Goal: Task Accomplishment & Management: Use online tool/utility

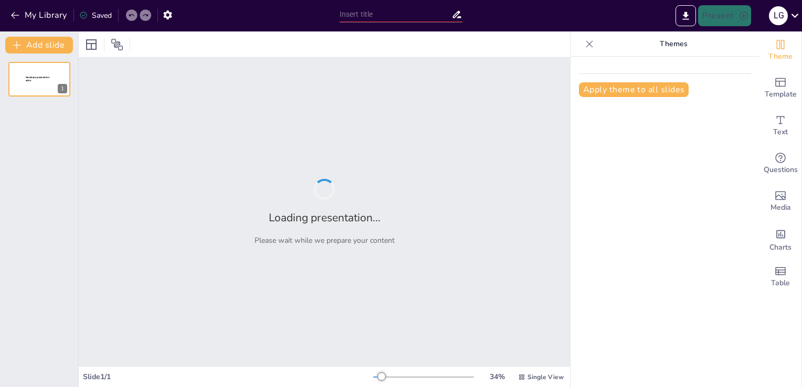
type input "Ruta de Restablecimiento de Derechos: Un Enfoque Integral para Niñas, Niños y A…"
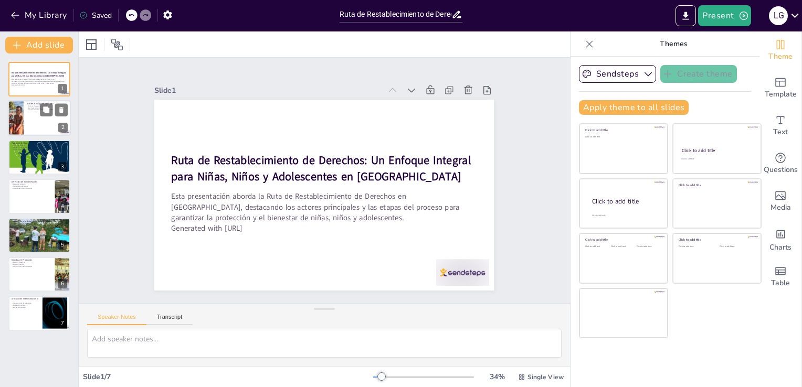
click at [30, 123] on div at bounding box center [39, 119] width 63 height 36
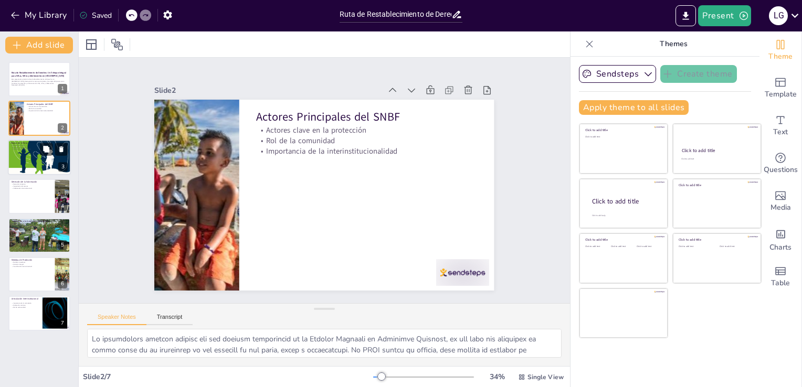
click at [29, 163] on div at bounding box center [39, 157] width 63 height 42
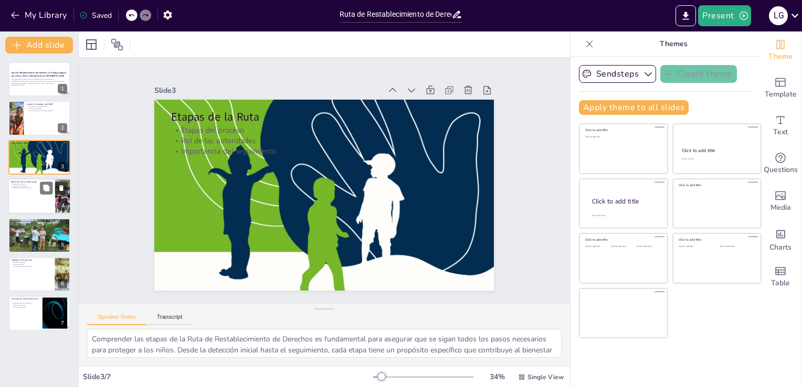
click at [27, 198] on div at bounding box center [39, 196] width 63 height 36
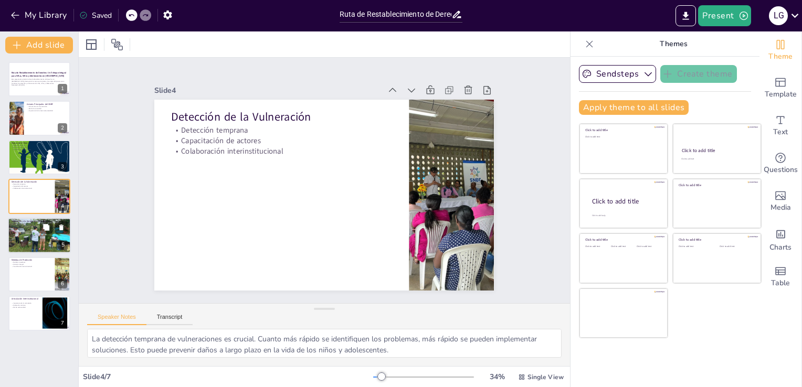
click at [27, 238] on div at bounding box center [39, 235] width 63 height 47
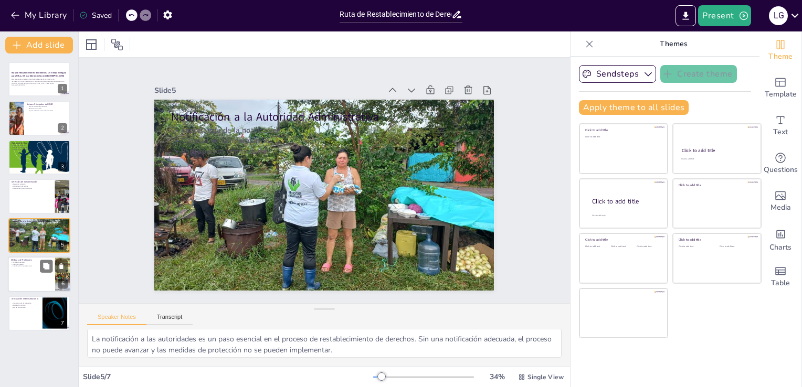
click at [29, 274] on div at bounding box center [39, 275] width 63 height 36
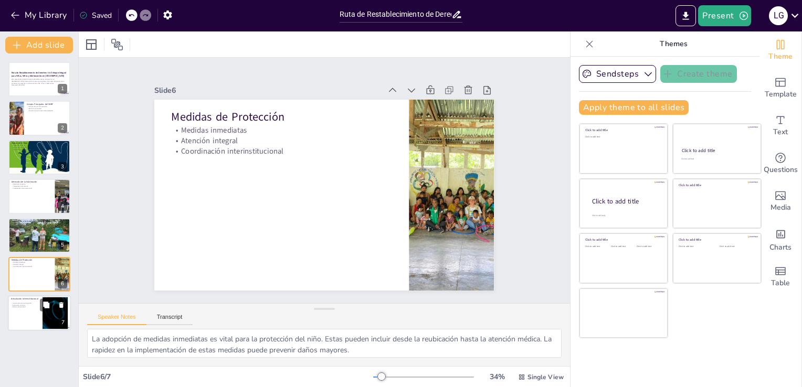
click at [28, 308] on div at bounding box center [39, 314] width 63 height 36
type textarea "La articulación interinstitucional es clave para un enfoque efectivo en la prot…"
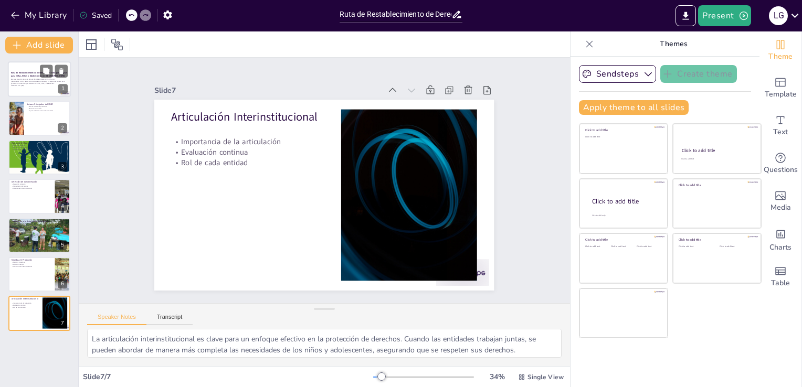
click at [30, 89] on div at bounding box center [39, 79] width 63 height 36
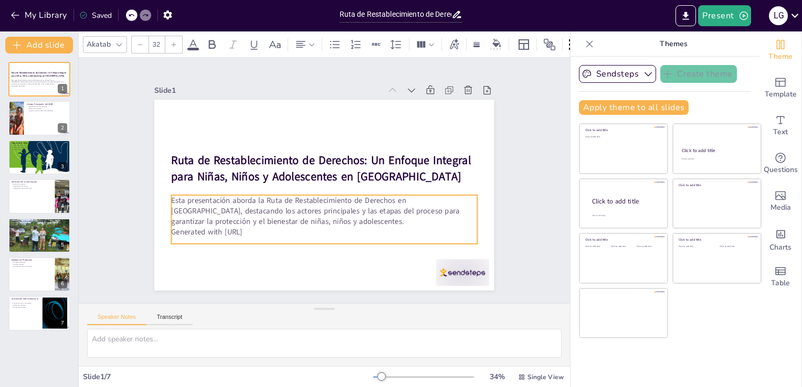
click at [262, 228] on p "Generated with [URL]" at bounding box center [290, 219] width 234 height 212
click at [262, 228] on p "Generated with [URL]" at bounding box center [303, 228] width 283 height 134
click at [262, 228] on p "Generated with [URL]" at bounding box center [273, 175] width 42 height 305
click at [262, 228] on p "Generated with [URL]" at bounding box center [329, 231] width 305 height 42
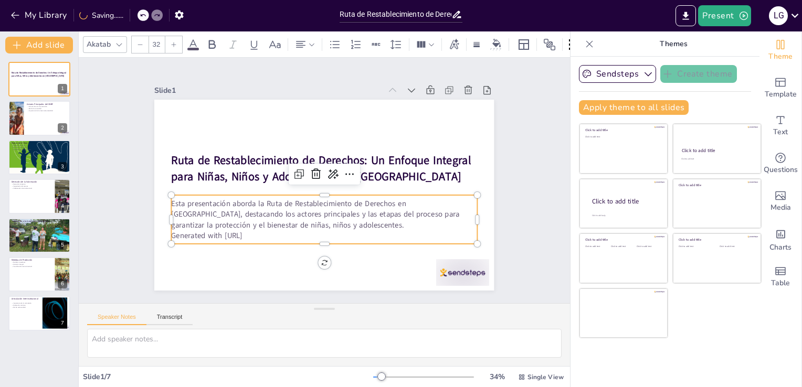
click at [274, 228] on p "Generated with [URL]" at bounding box center [368, 148] width 188 height 253
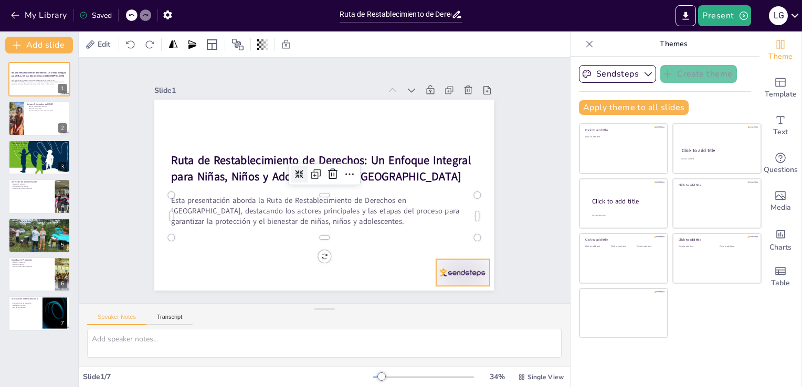
click at [357, 317] on div at bounding box center [331, 346] width 52 height 59
click at [179, 145] on icon at bounding box center [172, 138] width 14 height 14
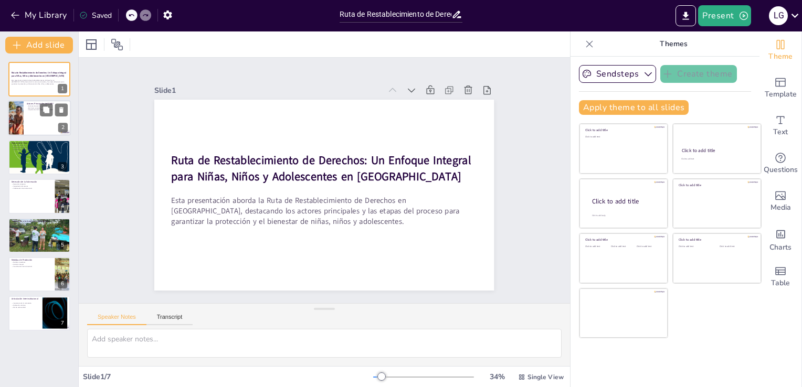
click at [27, 114] on div at bounding box center [39, 119] width 63 height 36
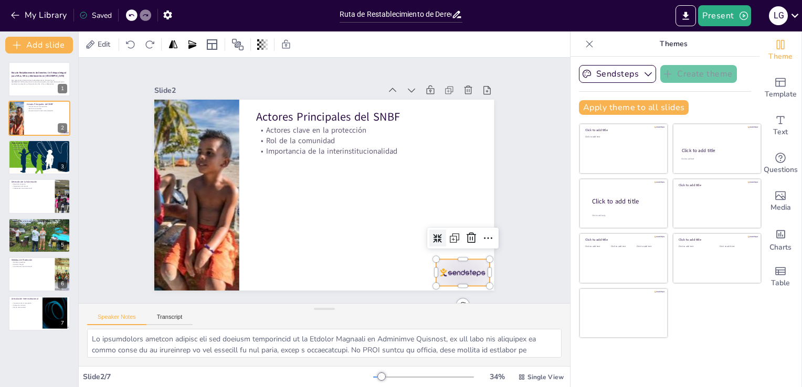
click at [319, 315] on div at bounding box center [296, 344] width 46 height 59
click at [443, 285] on icon at bounding box center [435, 293] width 17 height 17
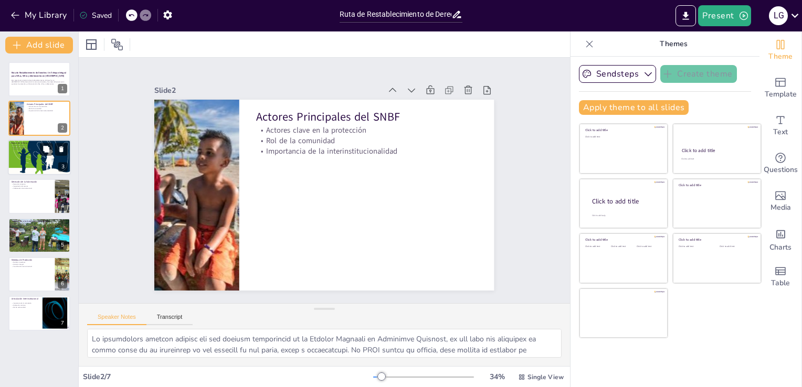
click at [48, 166] on div at bounding box center [39, 157] width 63 height 42
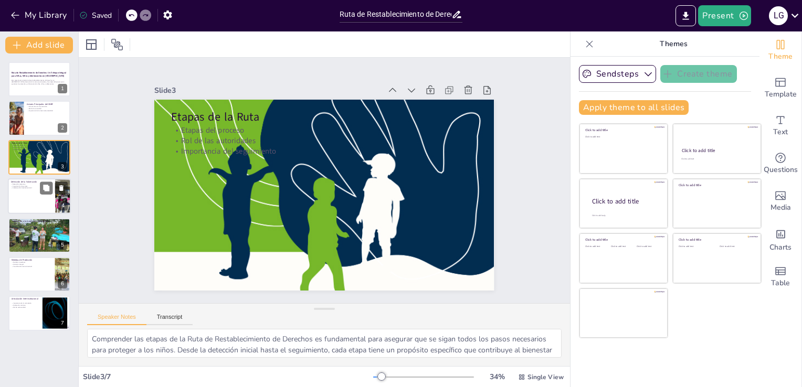
click at [27, 204] on div at bounding box center [39, 196] width 63 height 36
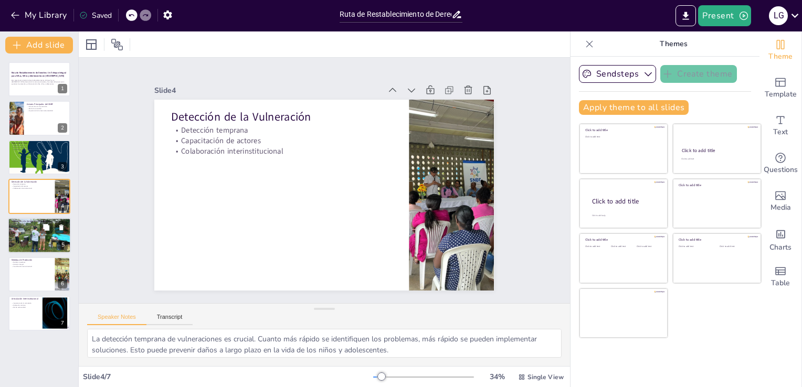
click at [26, 239] on div at bounding box center [39, 235] width 63 height 47
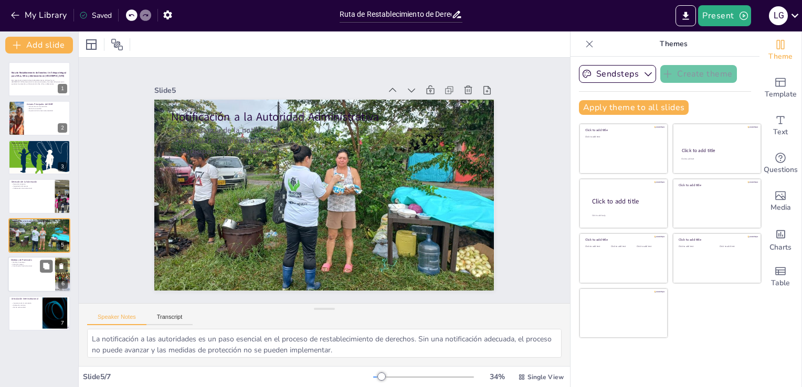
click at [33, 273] on div at bounding box center [39, 275] width 63 height 36
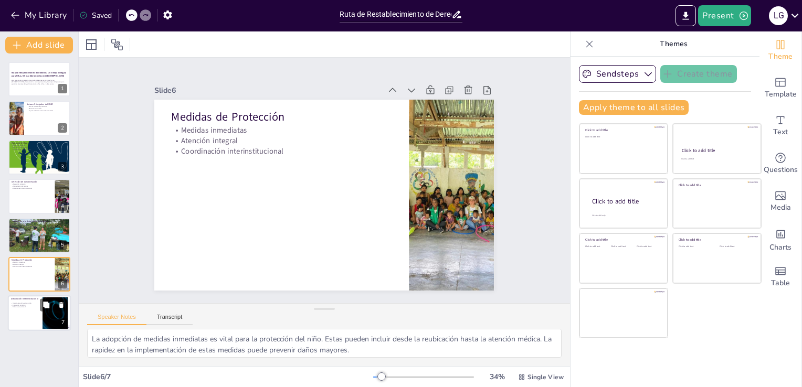
click at [31, 314] on div at bounding box center [39, 314] width 63 height 36
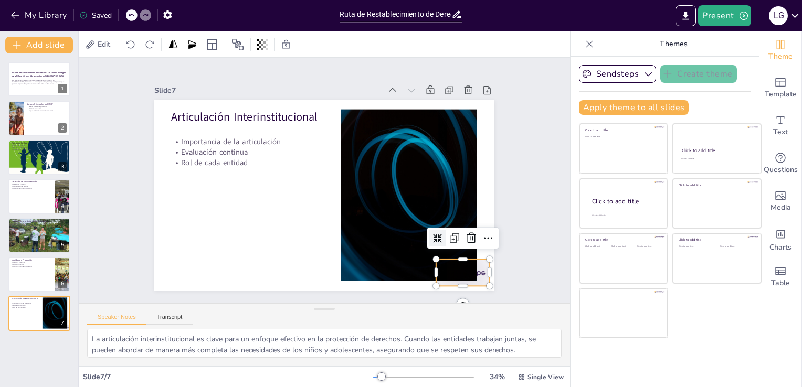
click at [207, 270] on div at bounding box center [184, 269] width 46 height 59
click at [326, 31] on icon at bounding box center [317, 23] width 17 height 17
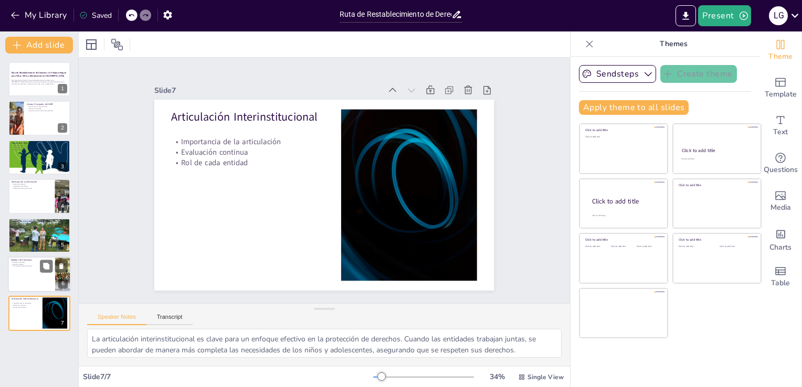
click at [25, 273] on div at bounding box center [39, 275] width 63 height 36
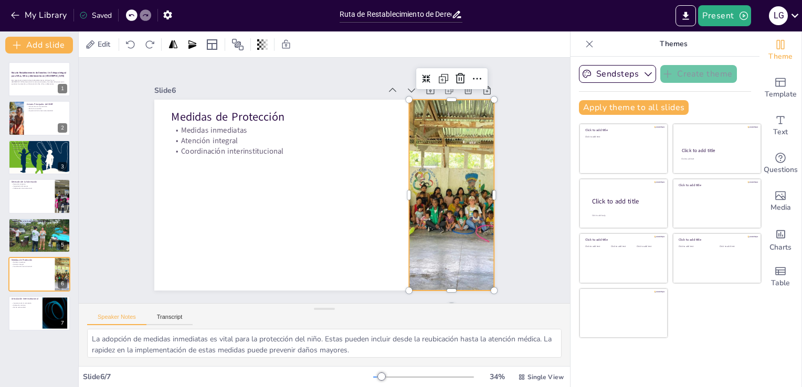
click at [439, 202] on div at bounding box center [398, 284] width 312 height 317
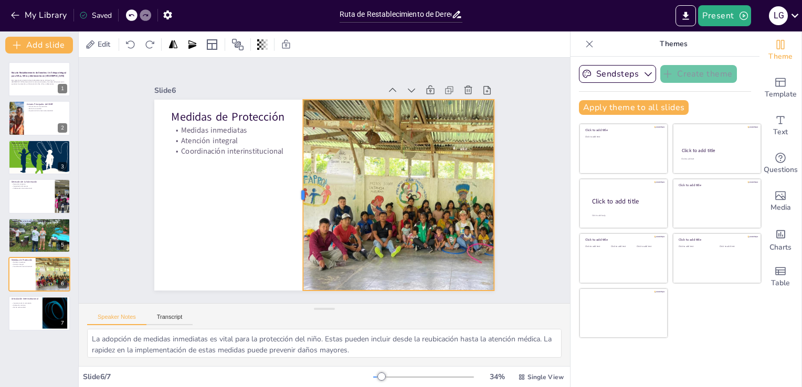
drag, startPoint x: 399, startPoint y: 191, endPoint x: 293, endPoint y: 193, distance: 106.0
click at [293, 193] on div at bounding box center [295, 177] width 119 height 159
click at [26, 203] on div at bounding box center [39, 196] width 63 height 36
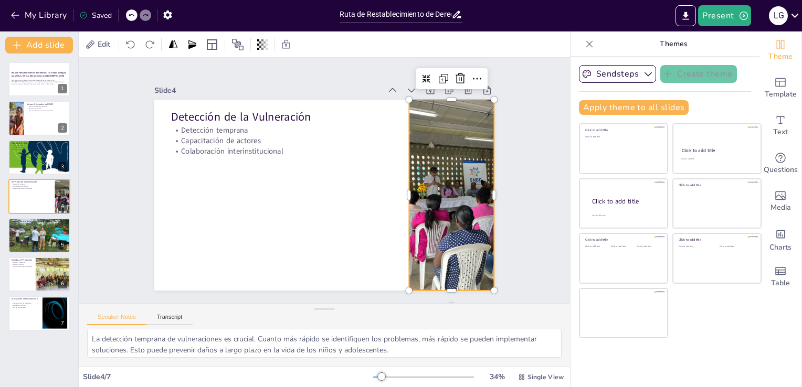
click at [381, 192] on div at bounding box center [220, 254] width 323 height 317
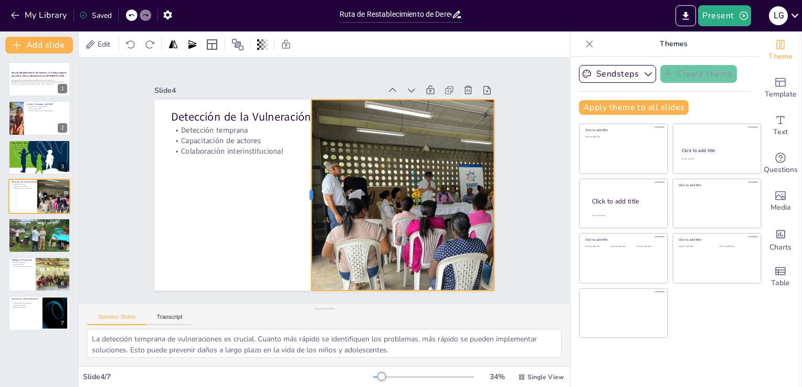
drag, startPoint x: 399, startPoint y: 191, endPoint x: 301, endPoint y: 191, distance: 97.6
click at [301, 191] on div at bounding box center [305, 168] width 184 height 67
click at [26, 114] on div at bounding box center [39, 119] width 63 height 36
type textarea "Lo ipsumdolors ametcon adipisc eli sed doeiusm temporincid ut la Etdolor Magnaa…"
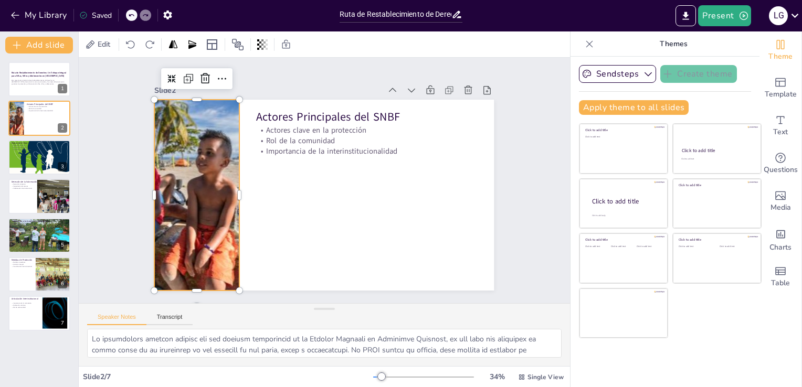
click at [209, 180] on div at bounding box center [207, 129] width 316 height 293
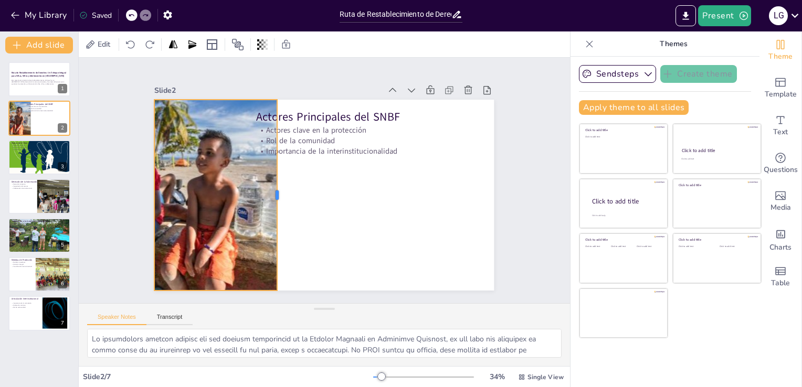
drag, startPoint x: 232, startPoint y: 193, endPoint x: 272, endPoint y: 260, distance: 77.4
click at [272, 236] on div at bounding box center [283, 162] width 134 height 147
click at [40, 72] on button at bounding box center [46, 71] width 13 height 13
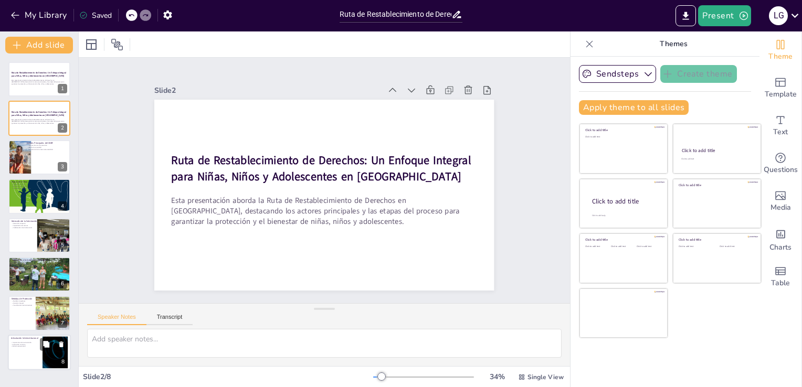
click at [56, 351] on div at bounding box center [55, 352] width 57 height 32
type textarea "La articulación interinstitucional es clave para un enfoque efectivo en la prot…"
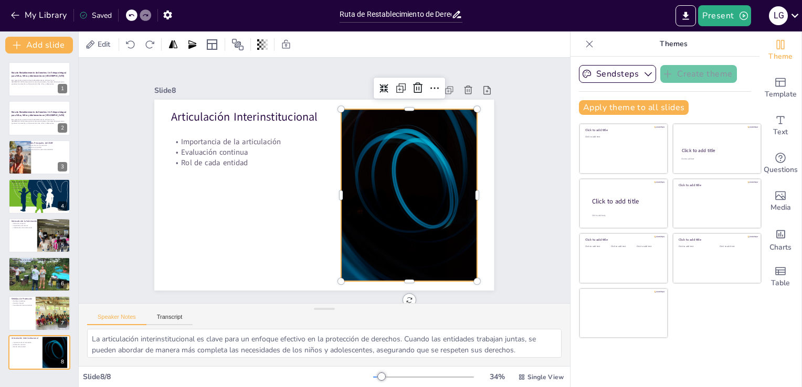
click at [424, 230] on div at bounding box center [377, 248] width 342 height 332
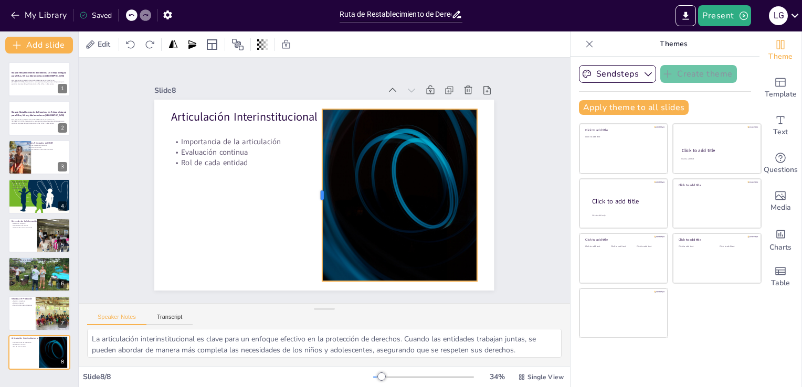
drag, startPoint x: 332, startPoint y: 193, endPoint x: 314, endPoint y: 192, distance: 17.3
click at [314, 192] on div at bounding box center [313, 191] width 78 height 161
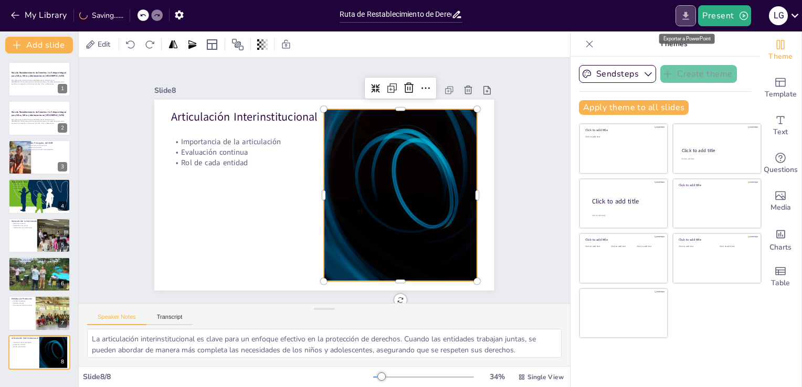
click at [690, 10] on icon "Export to PowerPoint" at bounding box center [685, 15] width 11 height 11
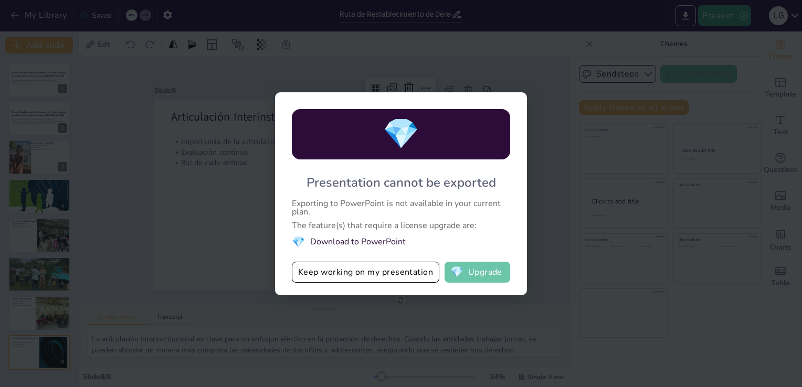
click at [496, 276] on button "💎 Upgrade" at bounding box center [477, 272] width 66 height 21
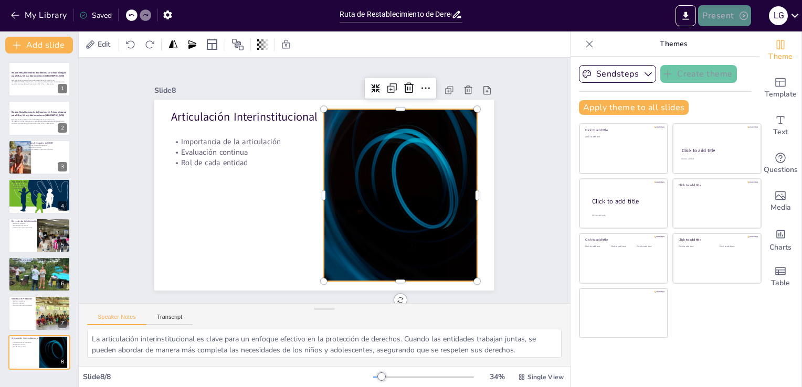
click at [742, 15] on icon "button" at bounding box center [743, 15] width 10 height 10
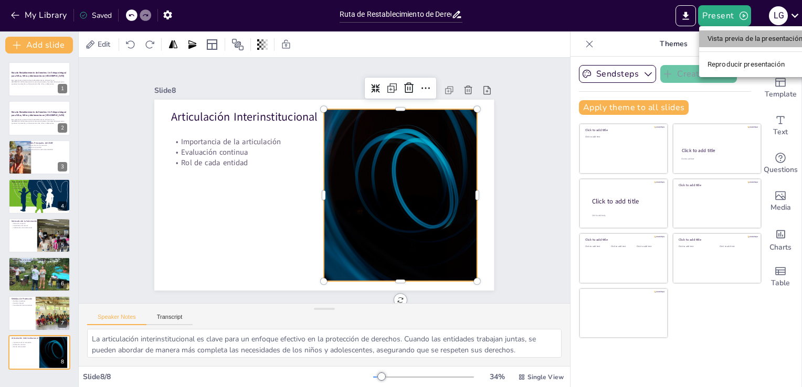
click at [743, 41] on li "Vista previa de la presentación" at bounding box center [755, 38] width 112 height 17
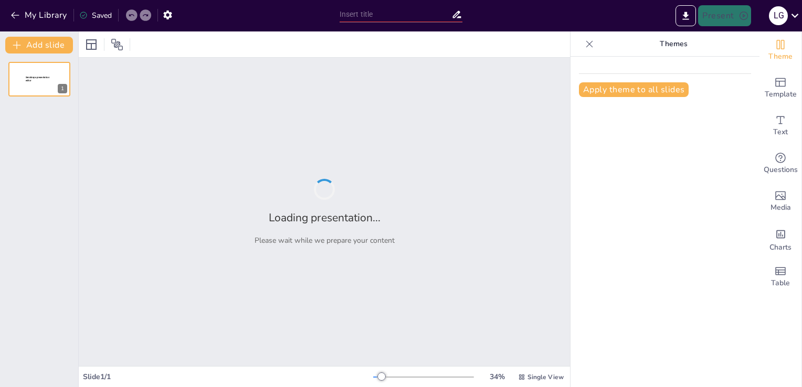
type input "Ruta de Restablecimiento de Derechos: Un Enfoque Integral para Niñas, Niños y A…"
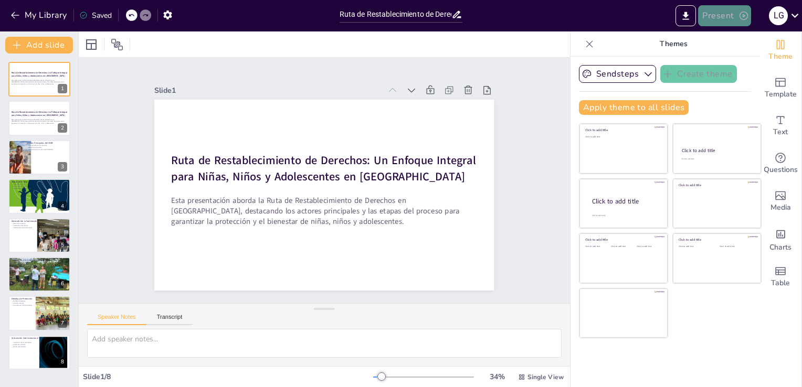
click at [737, 17] on button "Present" at bounding box center [724, 15] width 52 height 21
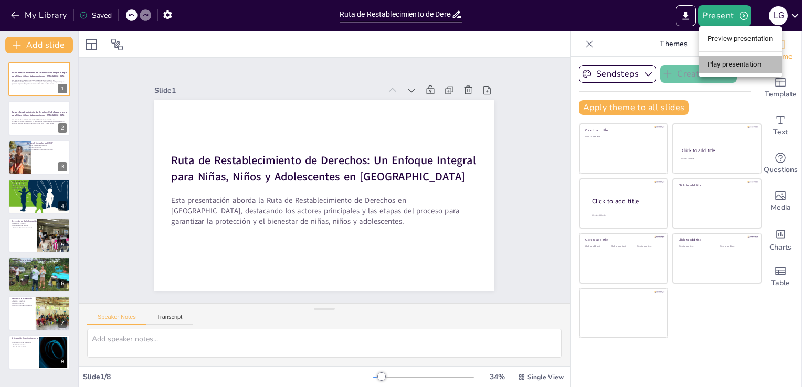
click at [740, 66] on li "Play presentation" at bounding box center [740, 64] width 82 height 17
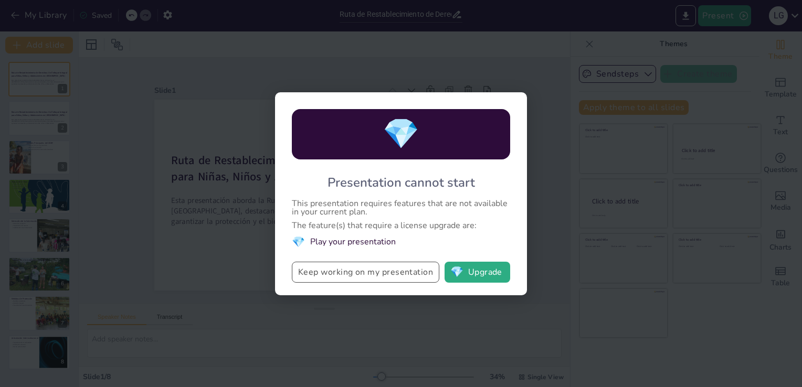
click at [397, 268] on button "Keep working on my presentation" at bounding box center [365, 272] width 147 height 21
